Goal: Task Accomplishment & Management: Manage account settings

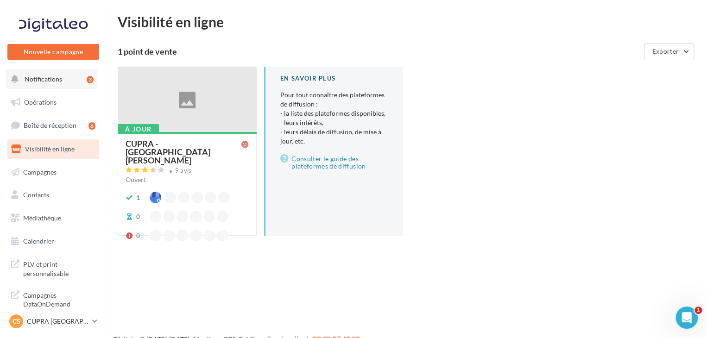
click at [68, 86] on button "Notifications 3" at bounding box center [52, 79] width 92 height 19
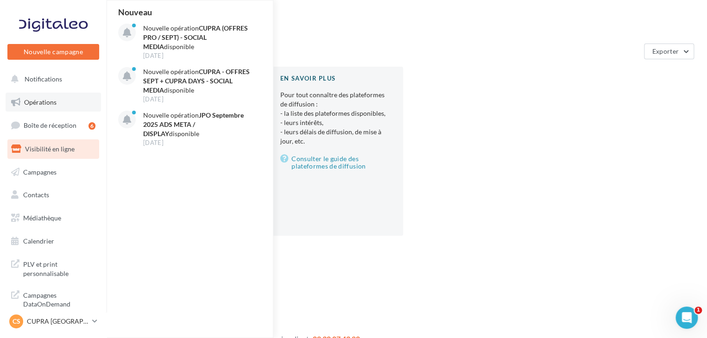
click at [41, 107] on link "Opérations" at bounding box center [53, 102] width 95 height 19
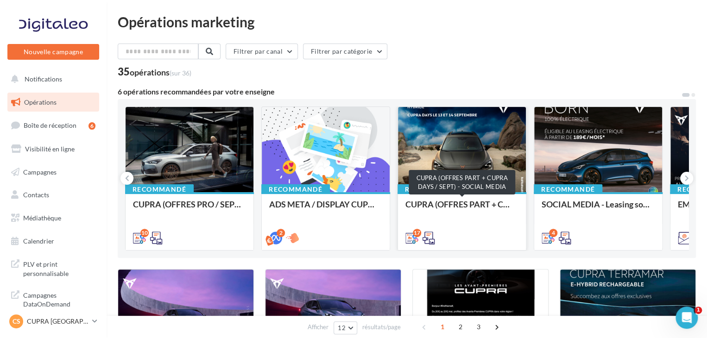
click at [472, 205] on div "CUPRA (OFFRES PART + CUPRA DAYS / SEPT) - SOCIAL MEDIA" at bounding box center [462, 209] width 113 height 19
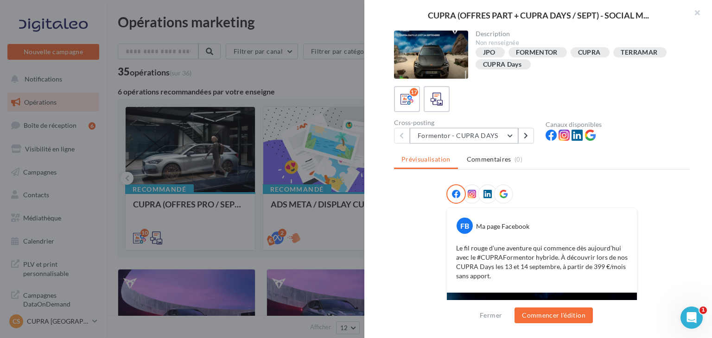
click at [478, 133] on button "Formentor - CUPRA DAYS" at bounding box center [464, 136] width 108 height 16
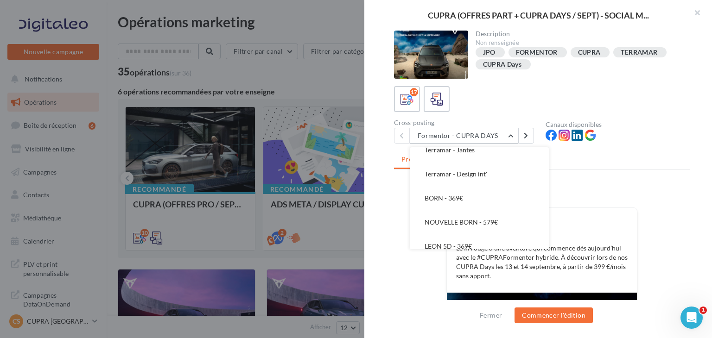
scroll to position [203, 0]
click at [489, 223] on span "NOUVELLE BORN - 579€" at bounding box center [461, 221] width 73 height 8
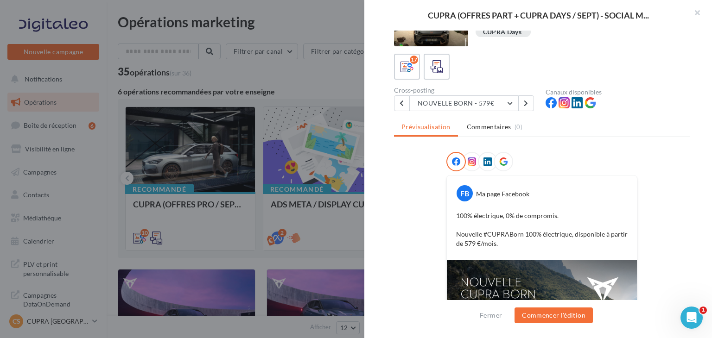
scroll to position [32, 0]
click at [488, 100] on button "NOUVELLE BORN - 579€" at bounding box center [464, 104] width 108 height 16
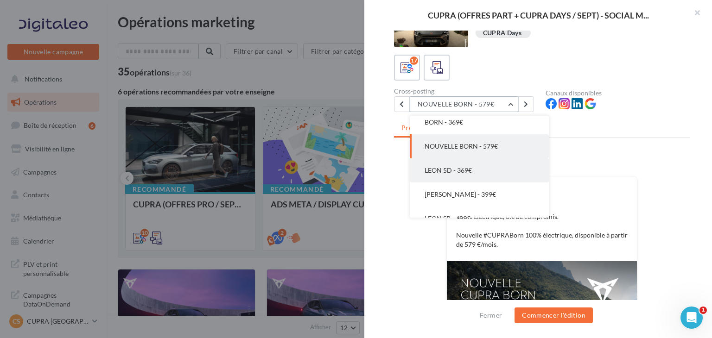
scroll to position [243, 0]
click at [484, 178] on button "LEON 5D - 369€" at bounding box center [479, 174] width 139 height 24
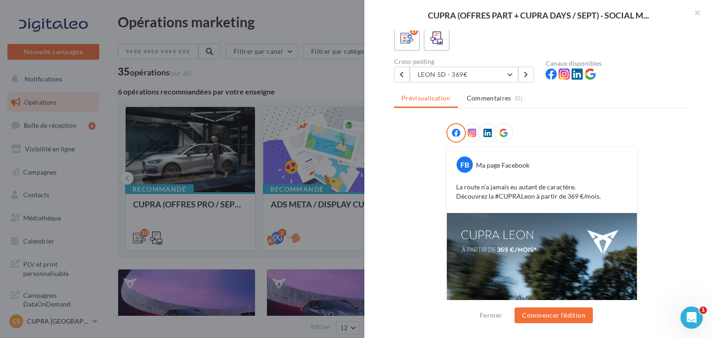
scroll to position [61, 0]
click at [458, 78] on button "LEON 5D - 369€" at bounding box center [464, 75] width 108 height 16
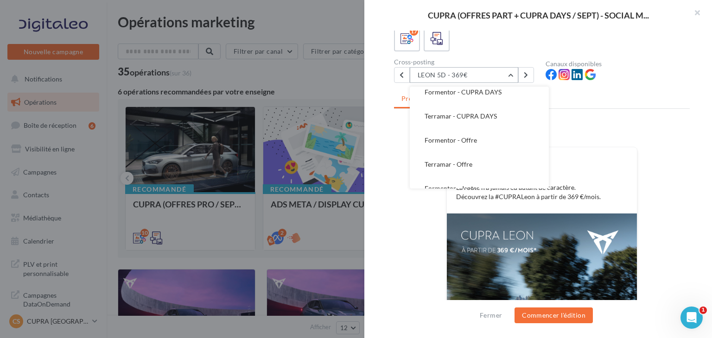
scroll to position [6, 0]
click at [493, 141] on button "Formentor - Offre" at bounding box center [479, 141] width 139 height 24
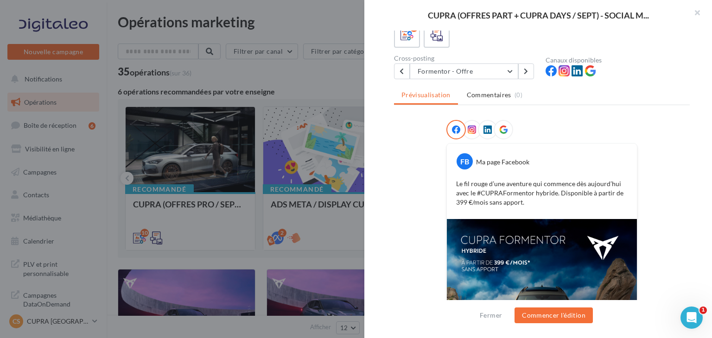
scroll to position [0, 0]
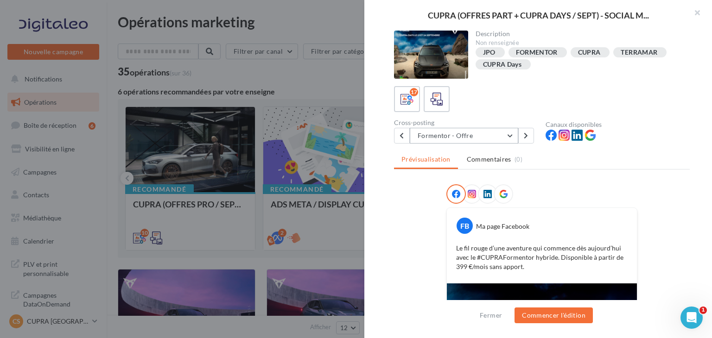
click at [468, 139] on button "Formentor - Offre" at bounding box center [464, 136] width 108 height 16
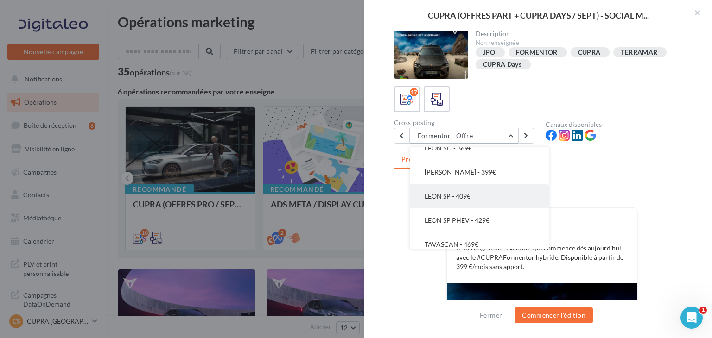
scroll to position [308, 0]
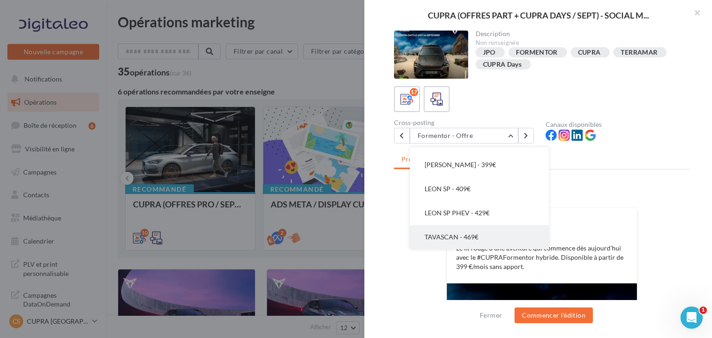
click at [481, 231] on button "TAVASCAN - 469€" at bounding box center [479, 237] width 139 height 24
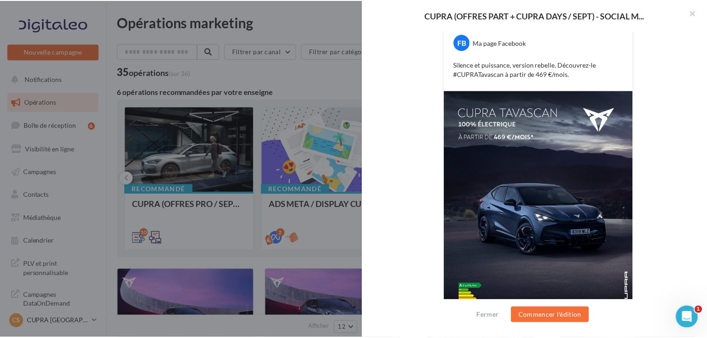
scroll to position [184, 0]
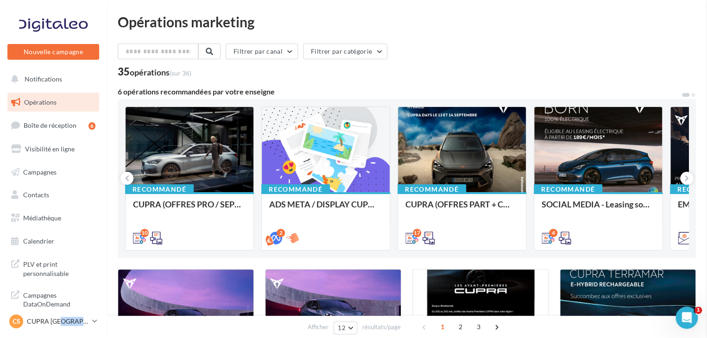
click at [74, 320] on p "CUPRA [GEOGRAPHIC_DATA][PERSON_NAME]" at bounding box center [58, 321] width 62 height 9
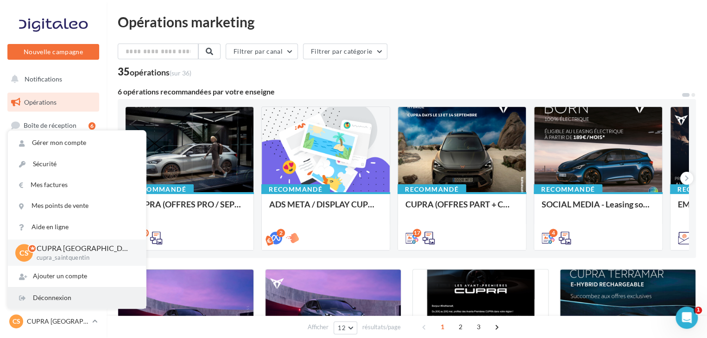
click at [102, 293] on div "Déconnexion" at bounding box center [77, 298] width 138 height 21
